Goal: Find specific fact: Find specific page/section

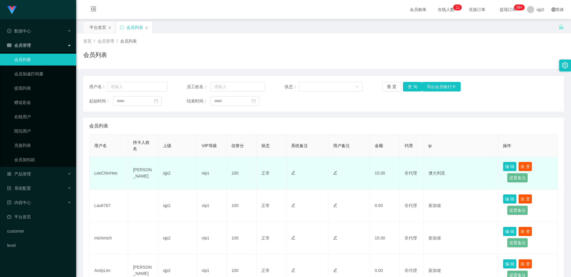
scroll to position [30, 0]
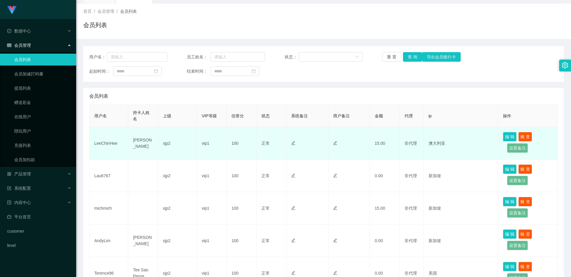
click at [103, 142] on td "LeeChinHee" at bounding box center [109, 143] width 39 height 32
copy td "LeeChinHee"
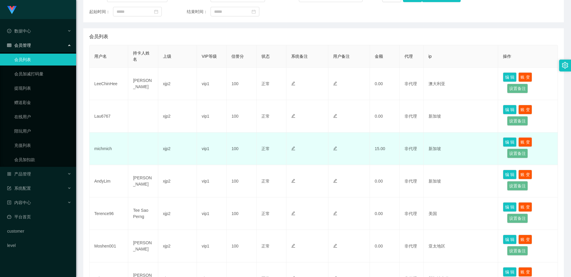
scroll to position [119, 0]
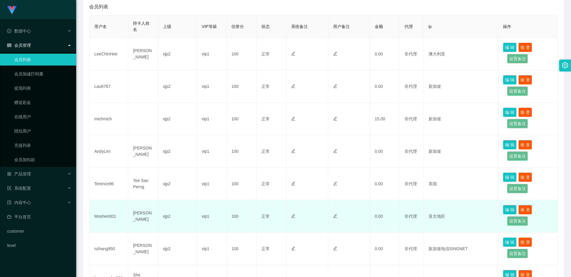
click at [107, 216] on td "Moshen001" at bounding box center [109, 216] width 39 height 32
copy td "Moshen001"
